Goal: Task Accomplishment & Management: Use online tool/utility

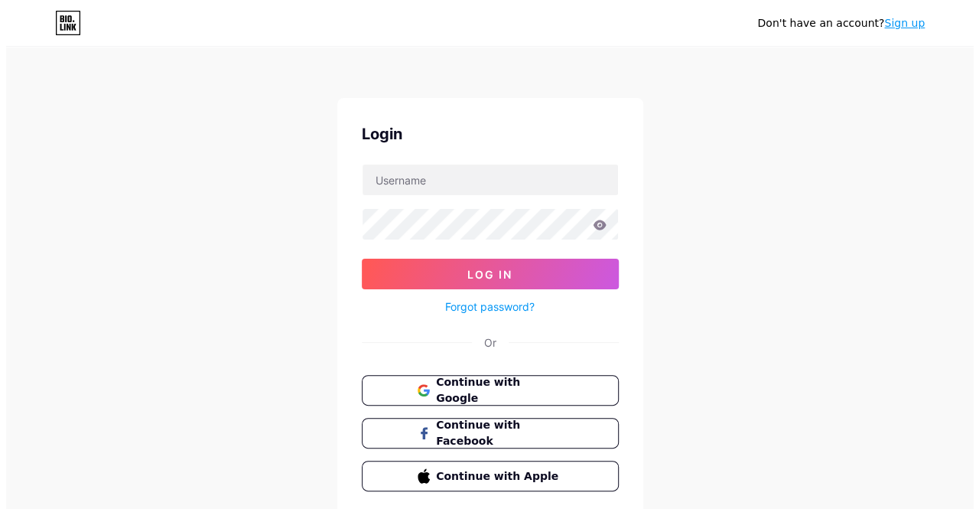
scroll to position [35, 0]
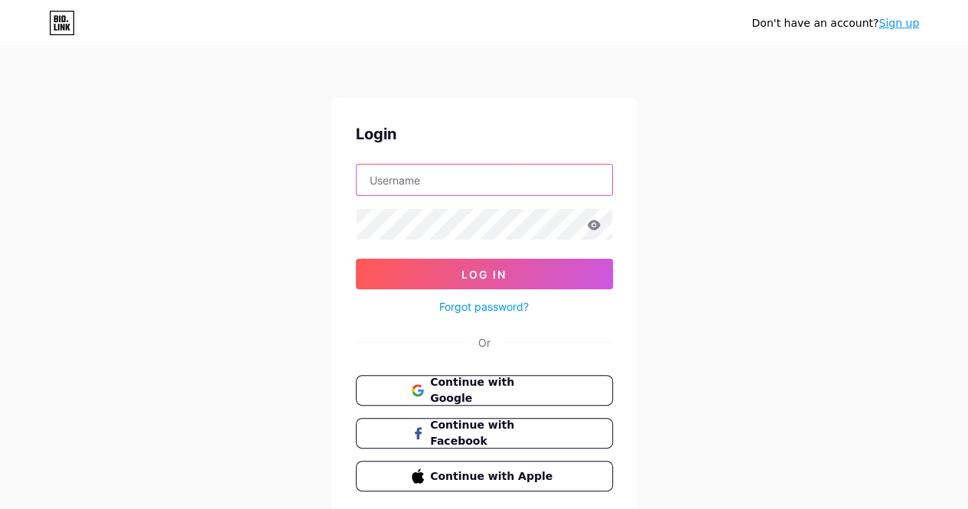
click at [492, 177] on input "text" at bounding box center [483, 179] width 255 height 31
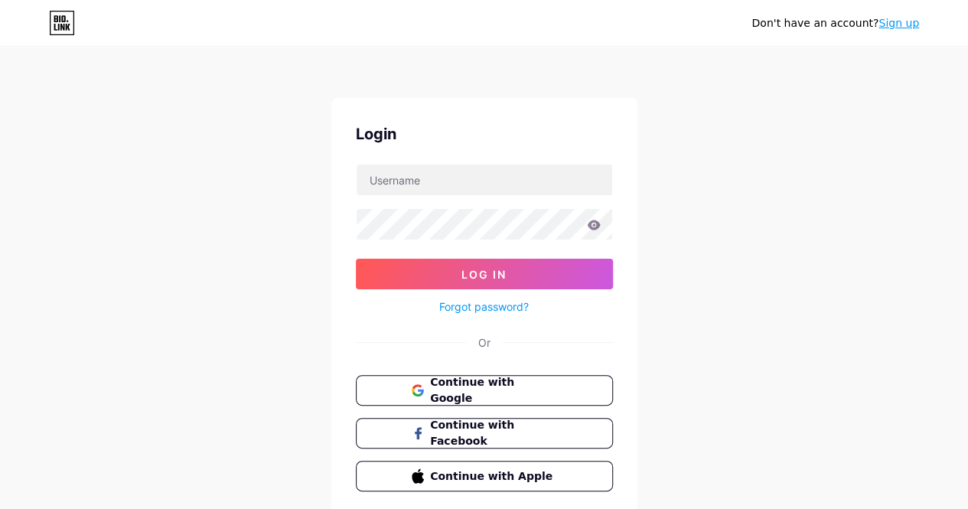
click at [503, 164] on div at bounding box center [484, 180] width 257 height 32
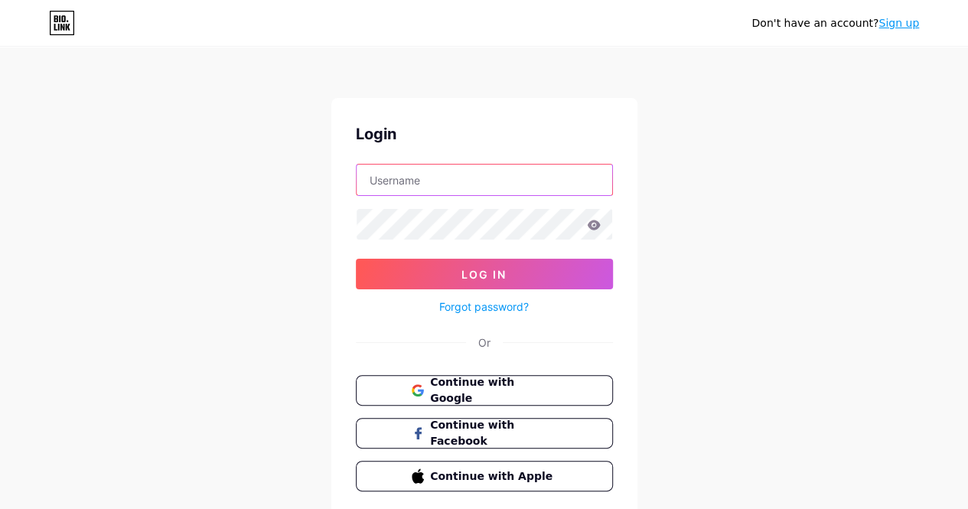
click at [493, 174] on input "text" at bounding box center [483, 179] width 255 height 31
type input "[EMAIL_ADDRESS][DOMAIN_NAME]"
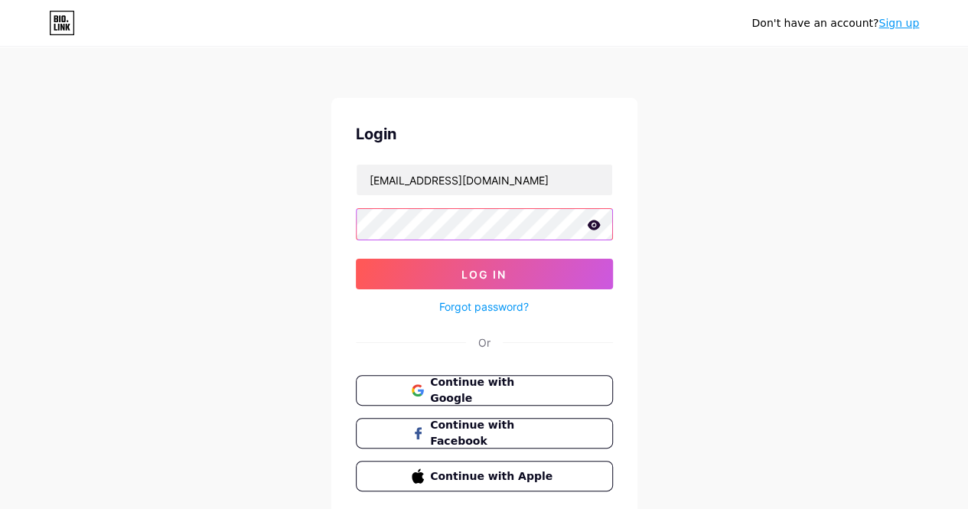
click at [356, 259] on button "Log In" at bounding box center [484, 274] width 257 height 31
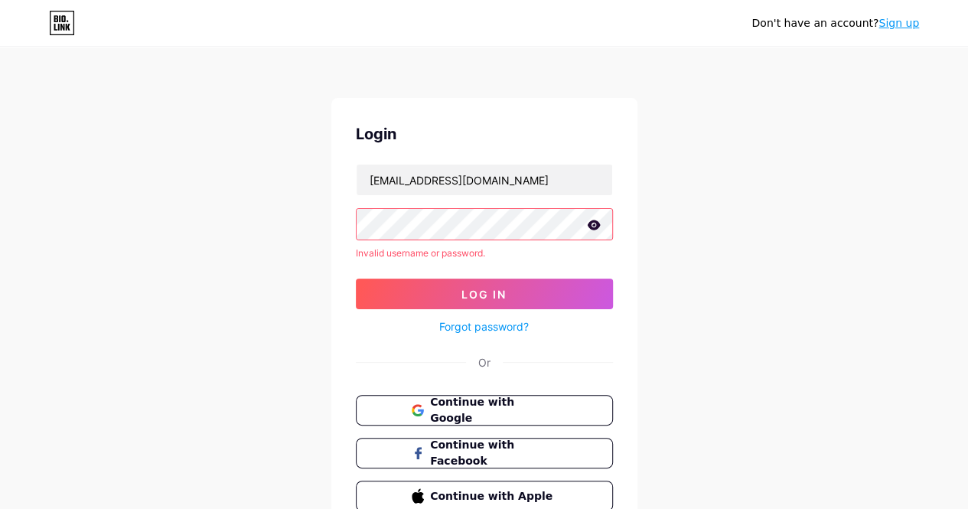
type textarea "re"
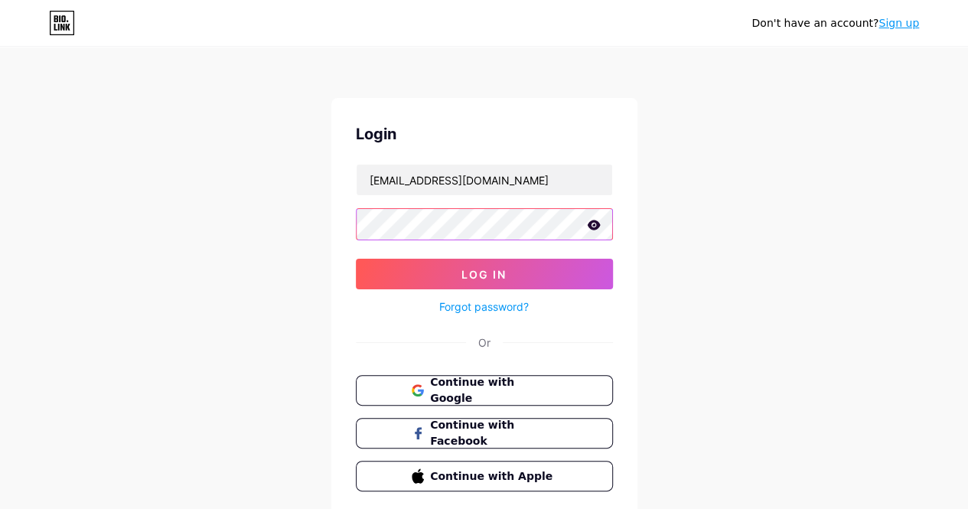
click at [356, 259] on button "Log In" at bounding box center [484, 274] width 257 height 31
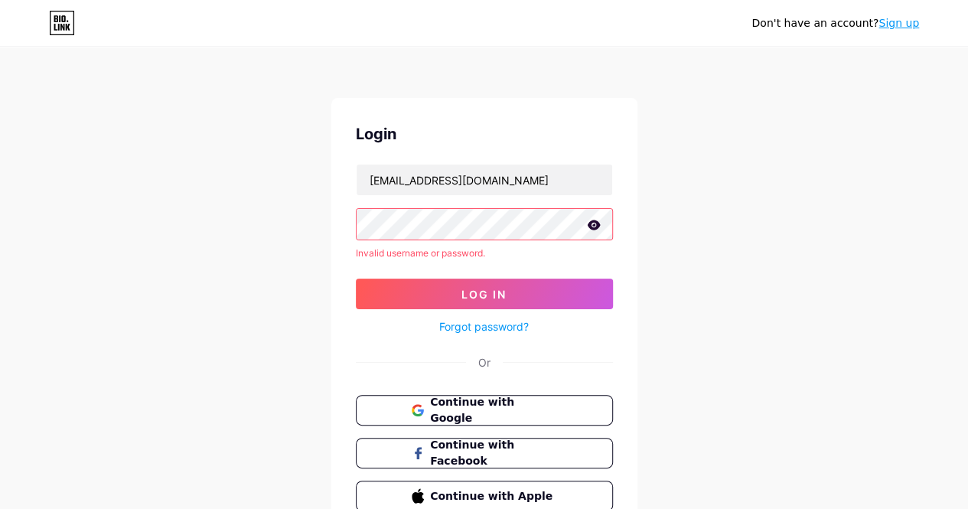
click at [317, 227] on div "Don't have an account? Sign up Login [EMAIL_ADDRESS][DOMAIN_NAME] Invalid usern…" at bounding box center [484, 292] width 968 height 584
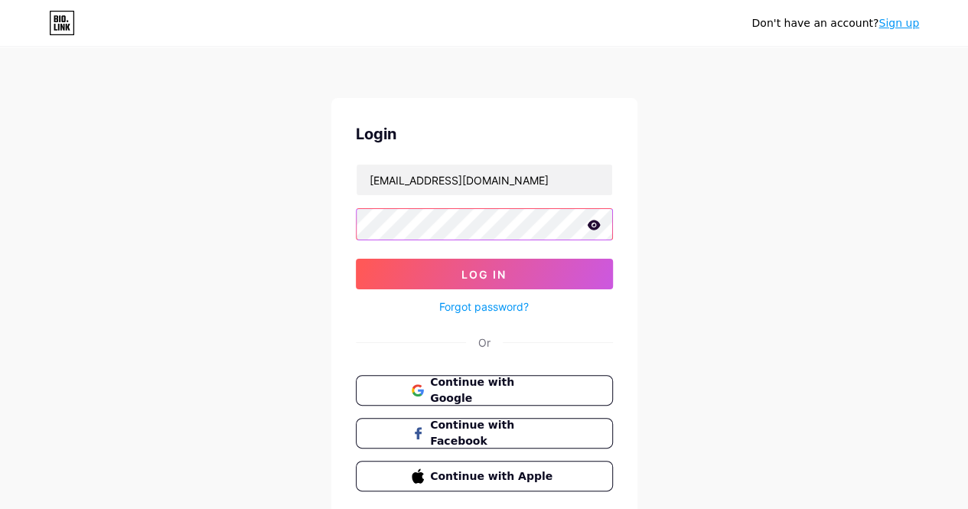
click at [356, 259] on button "Log In" at bounding box center [484, 274] width 257 height 31
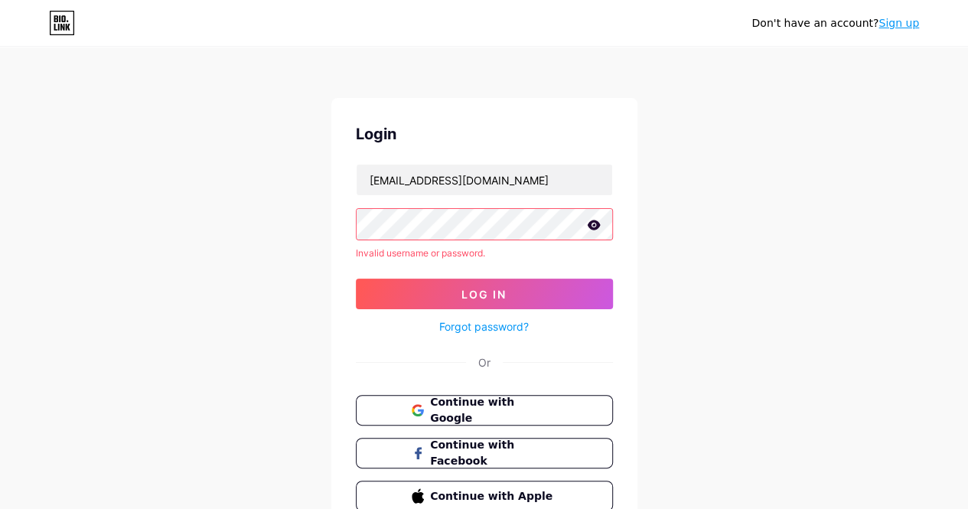
click at [309, 223] on div "Don't have an account? Sign up Login [EMAIL_ADDRESS][DOMAIN_NAME] Invalid usern…" at bounding box center [484, 292] width 968 height 584
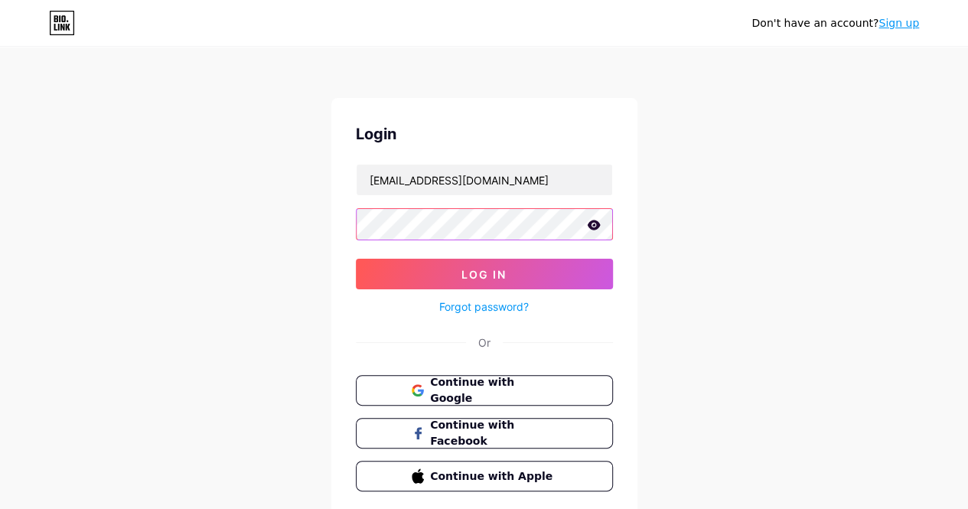
click at [356, 259] on button "Log In" at bounding box center [484, 274] width 257 height 31
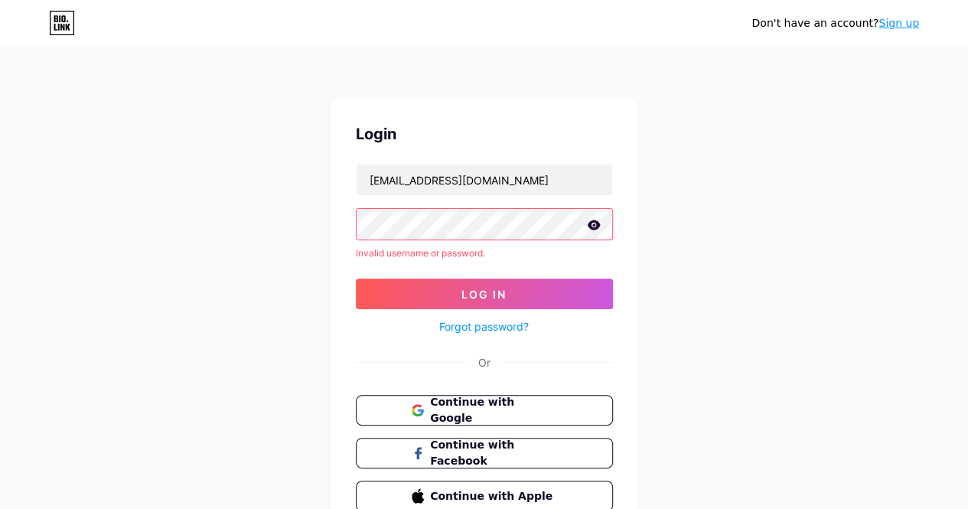
click at [321, 221] on div "Don't have an account? Sign up Login [EMAIL_ADDRESS][DOMAIN_NAME] Invalid usern…" at bounding box center [484, 292] width 968 height 584
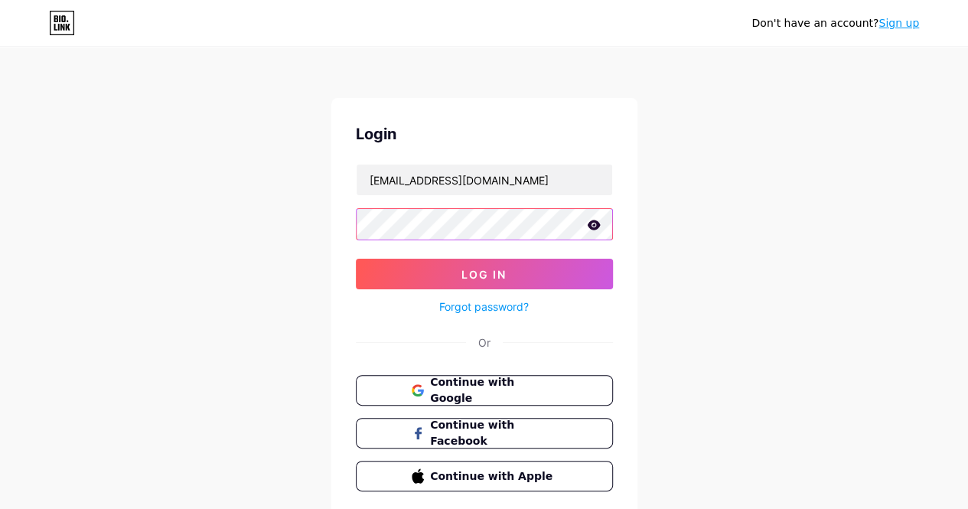
click at [356, 259] on button "Log In" at bounding box center [484, 274] width 257 height 31
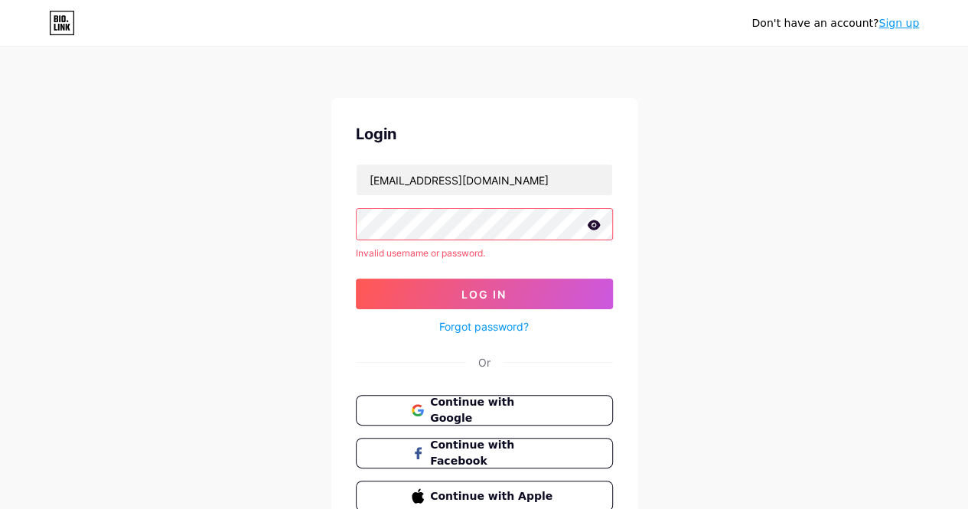
click at [350, 215] on div "Login [EMAIL_ADDRESS][DOMAIN_NAME] Invalid username or password. Log In Forgot …" at bounding box center [484, 317] width 306 height 438
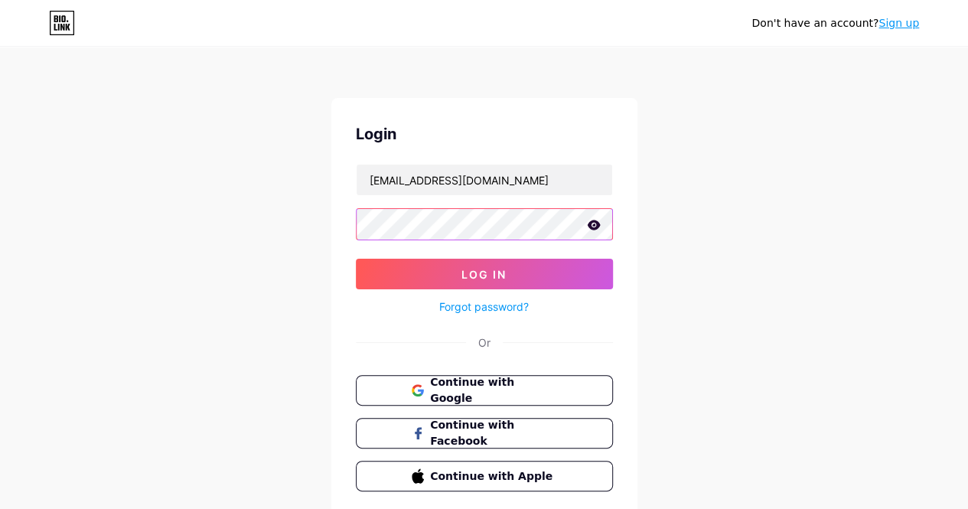
click at [356, 259] on button "Log In" at bounding box center [484, 274] width 257 height 31
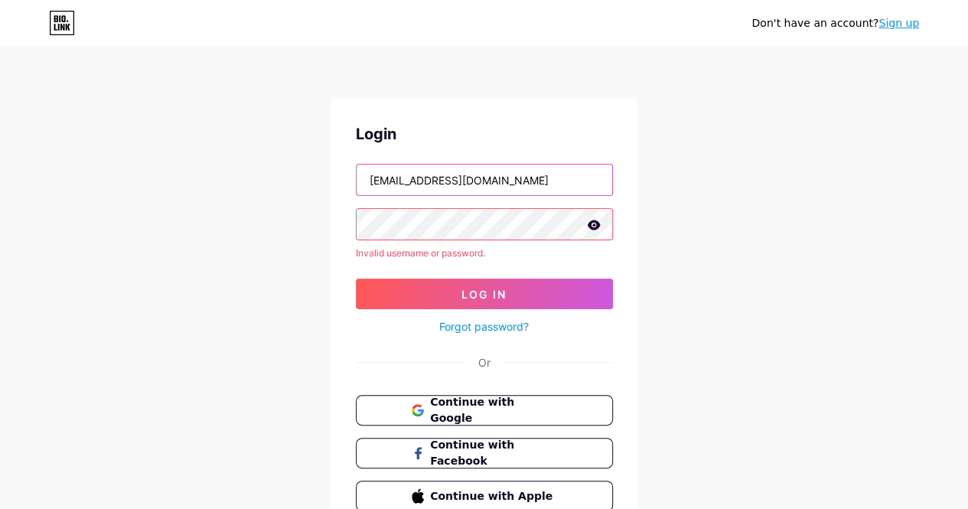
click at [421, 179] on input "[EMAIL_ADDRESS][DOMAIN_NAME]" at bounding box center [483, 179] width 255 height 31
type input "[EMAIL_ADDRESS][DOMAIN_NAME]"
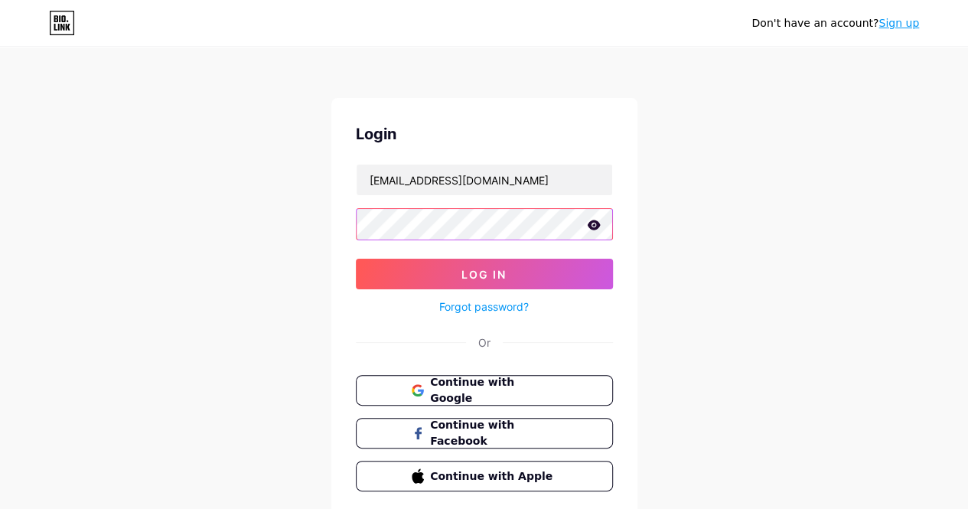
click at [356, 259] on button "Log In" at bounding box center [484, 274] width 257 height 31
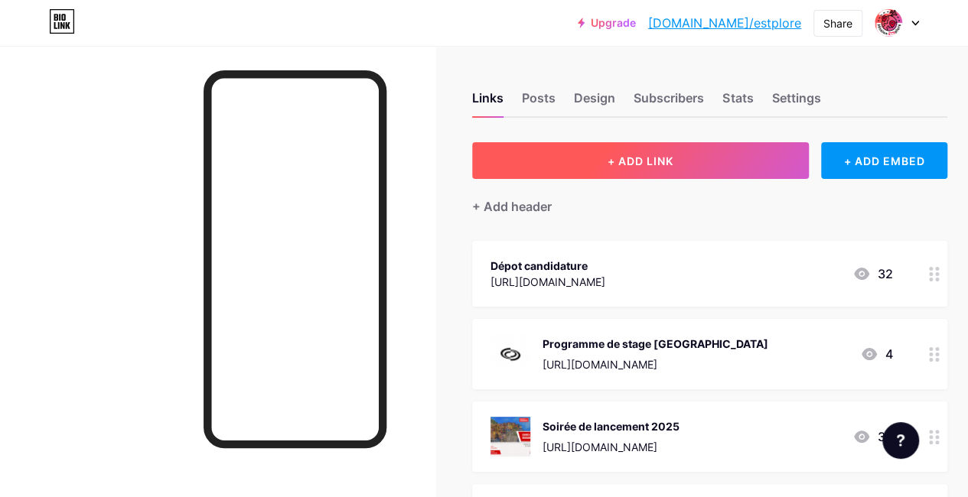
click at [581, 164] on button "+ ADD LINK" at bounding box center [640, 160] width 337 height 37
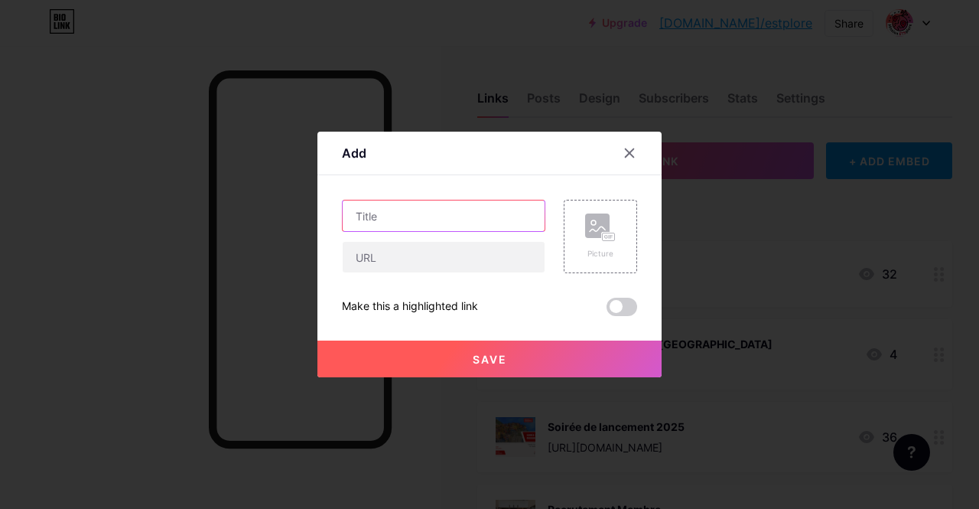
click at [422, 226] on input "text" at bounding box center [444, 215] width 202 height 31
type input "Soirée de retour - [GEOGRAPHIC_DATA] 2025"
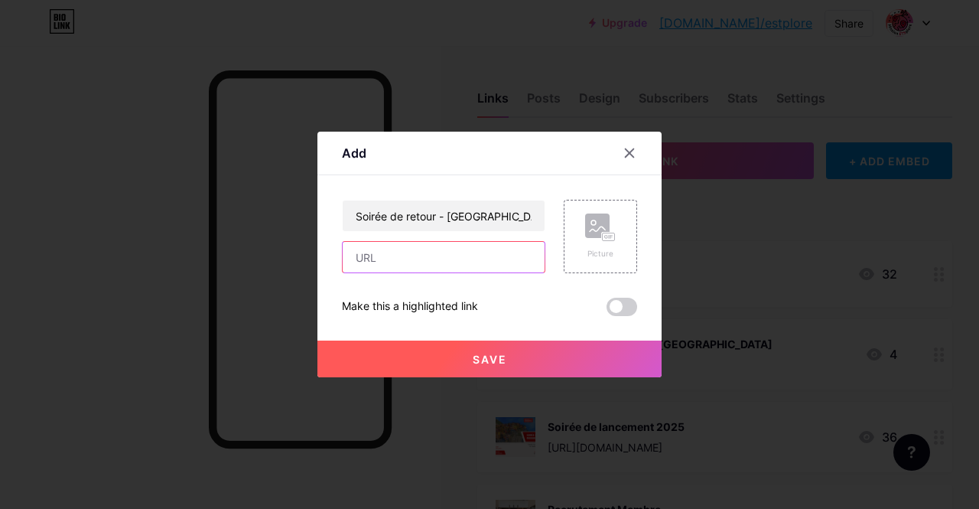
click at [412, 247] on input "text" at bounding box center [444, 257] width 202 height 31
paste input "[URL][DOMAIN_NAME]"
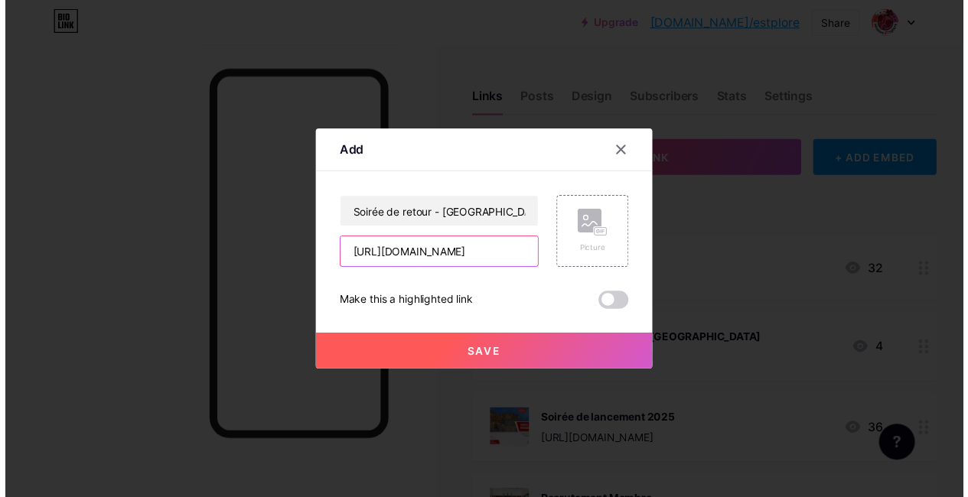
scroll to position [0, 260]
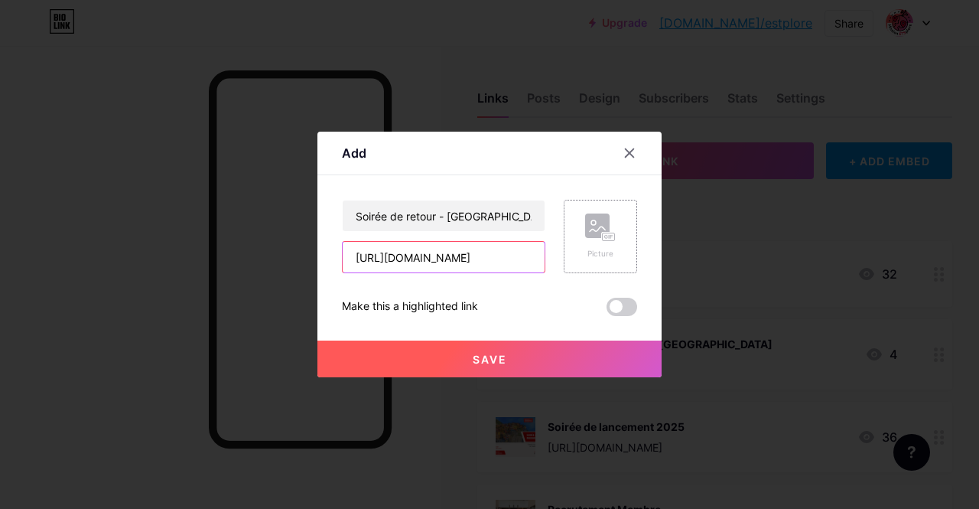
type input "[URL][DOMAIN_NAME]"
click at [612, 242] on div "Picture" at bounding box center [600, 236] width 31 height 46
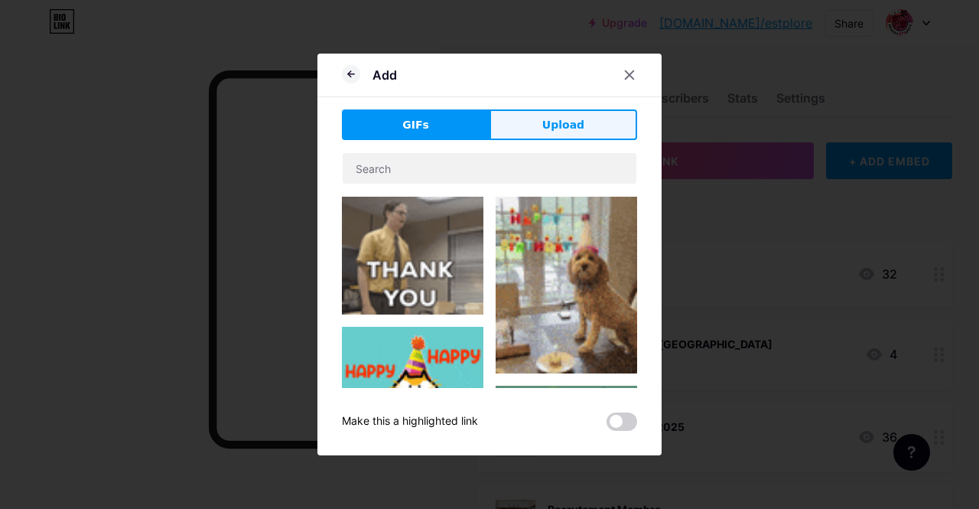
click at [558, 114] on button "Upload" at bounding box center [564, 124] width 148 height 31
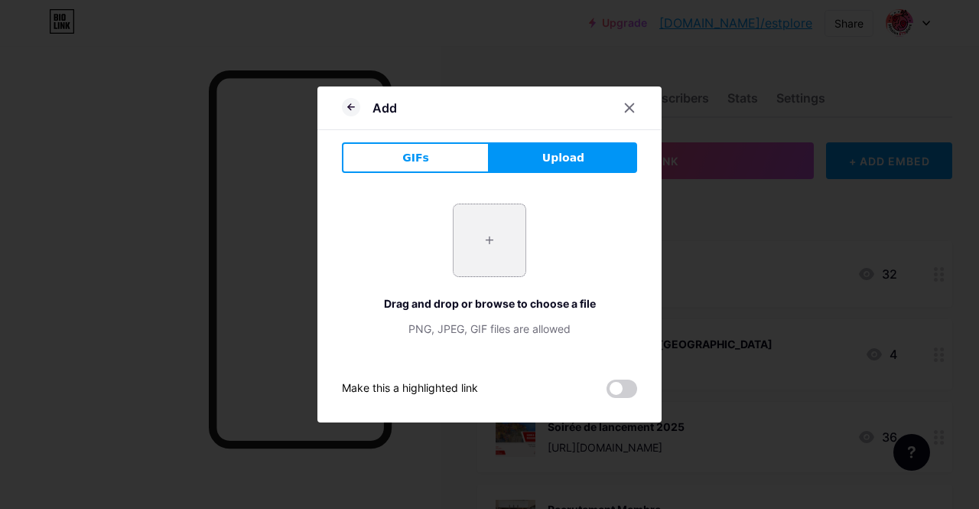
click at [487, 245] on input "file" at bounding box center [490, 240] width 72 height 72
type input "C:\fakepath\INSTA soirée de retour (Instagram Post (45)).png"
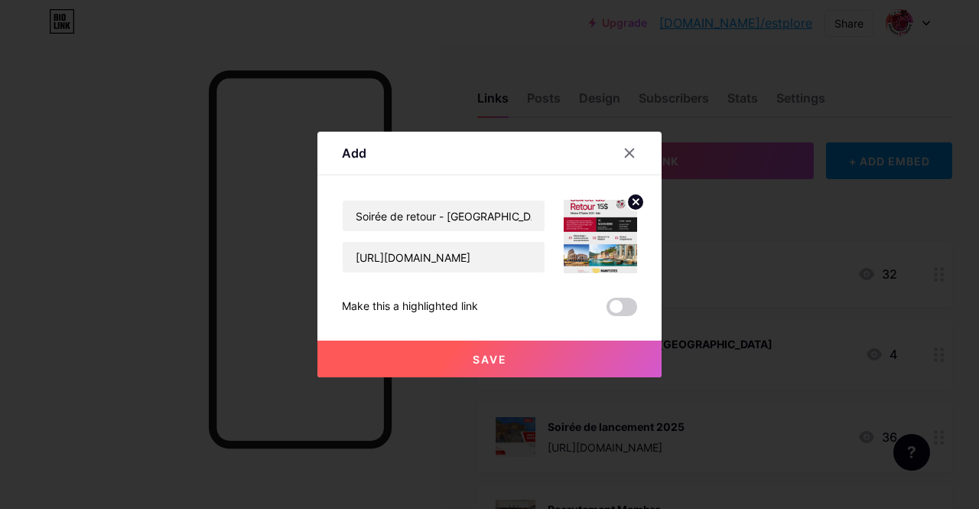
click at [492, 356] on span "Save" at bounding box center [490, 359] width 34 height 13
